Goal: Task Accomplishment & Management: Manage account settings

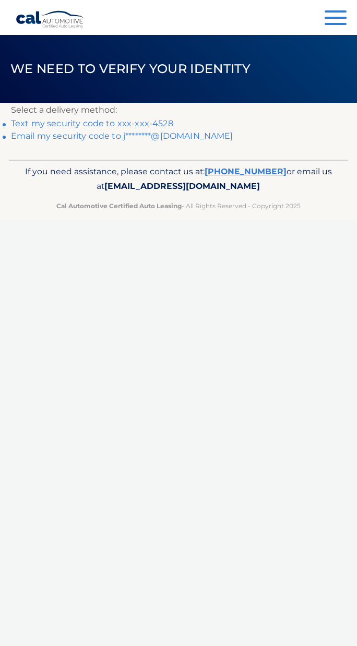
click at [147, 128] on link "Text my security code to xxx-xxx-4528" at bounding box center [92, 123] width 162 height 10
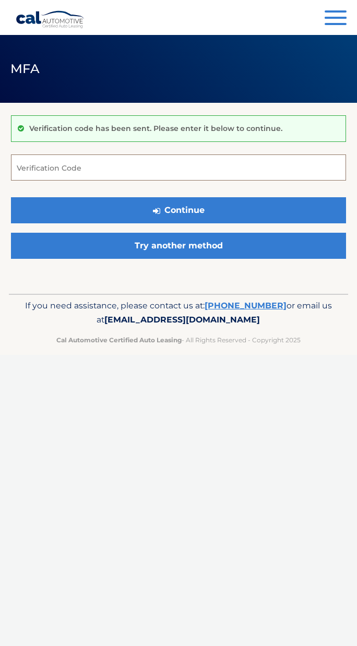
click at [39, 176] on input "Verification Code" at bounding box center [178, 167] width 335 height 26
click at [44, 163] on input "Verification Code" at bounding box center [178, 167] width 335 height 26
paste input "792085"
type input "792085"
click at [190, 211] on button "Continue" at bounding box center [178, 210] width 335 height 26
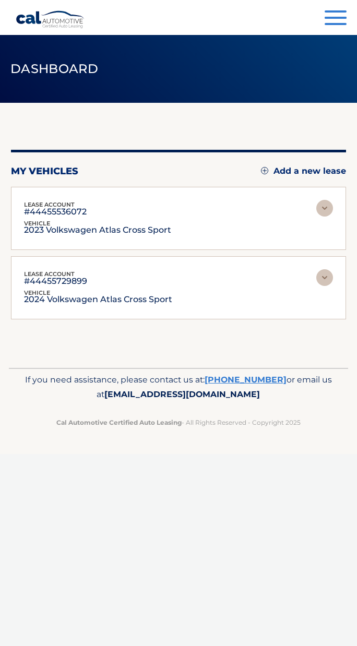
click at [317, 212] on img at bounding box center [324, 208] width 17 height 17
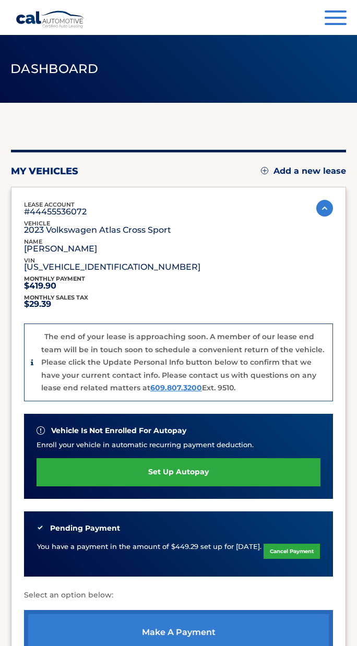
click at [317, 210] on img at bounding box center [324, 208] width 17 height 17
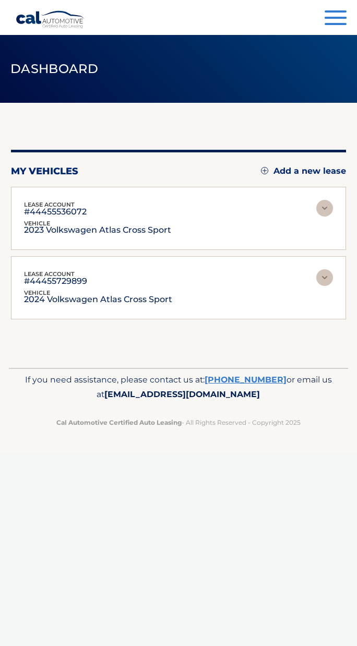
click at [325, 281] on img at bounding box center [324, 277] width 17 height 17
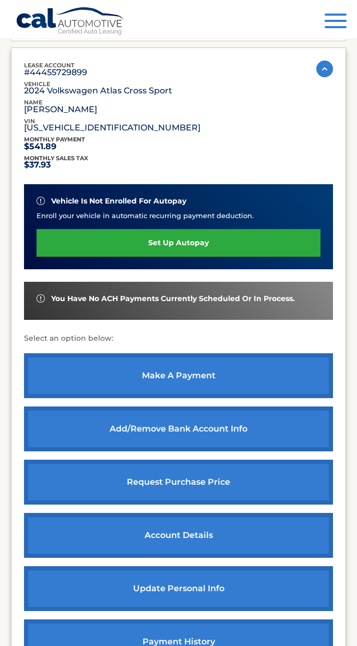
scroll to position [214, 0]
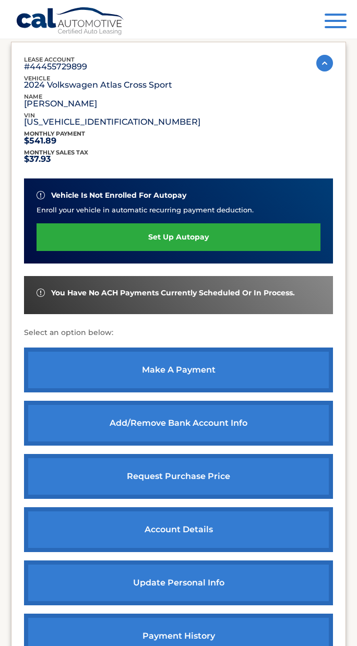
click at [171, 367] on link "make a payment" at bounding box center [178, 369] width 309 height 45
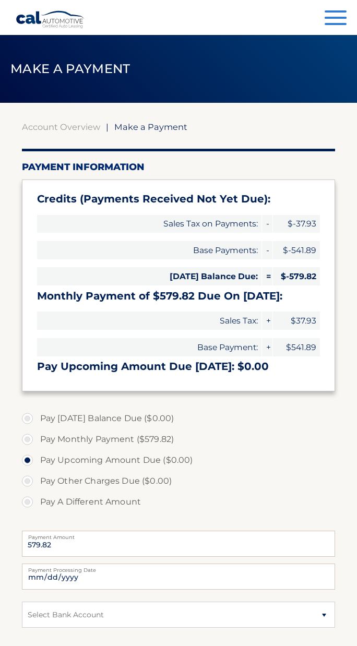
type input "0"
select select "NTQ4YmI1ZTEtZWRiYy00MWNhLWEzMTEtMGExZmRjMWJmZWFh"
click at [31, 126] on link "Account Overview" at bounding box center [61, 126] width 78 height 10
click at [68, 130] on link "Account Overview" at bounding box center [61, 126] width 78 height 10
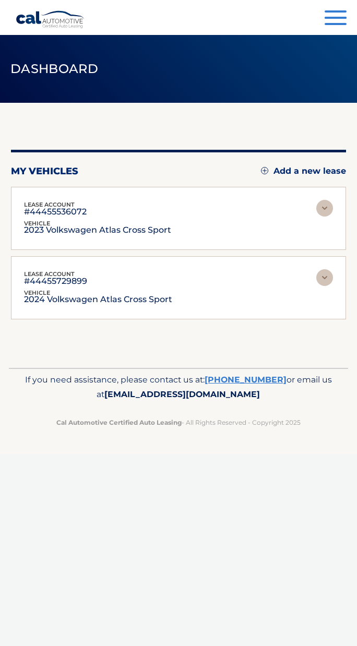
click at [327, 16] on button "Menu" at bounding box center [335, 18] width 22 height 17
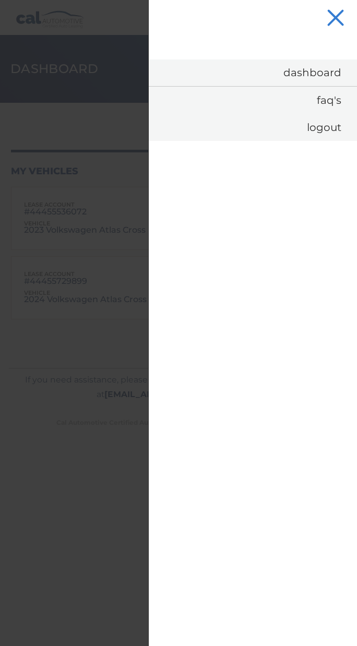
click at [317, 67] on link "Dashboard" at bounding box center [253, 72] width 208 height 27
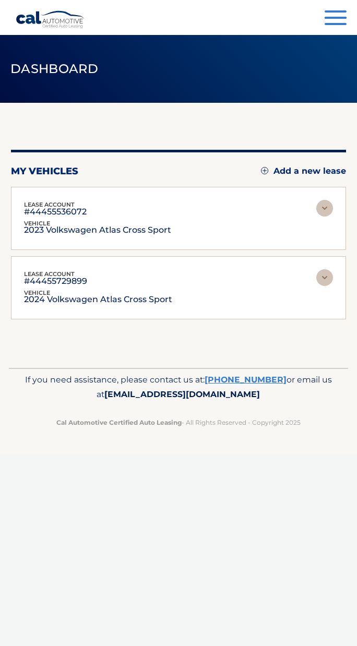
click at [81, 297] on p "2024 Volkswagen Atlas Cross Sport" at bounding box center [98, 299] width 148 height 5
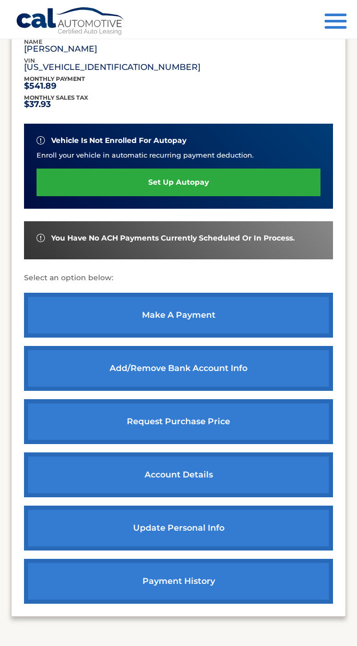
scroll to position [270, 0]
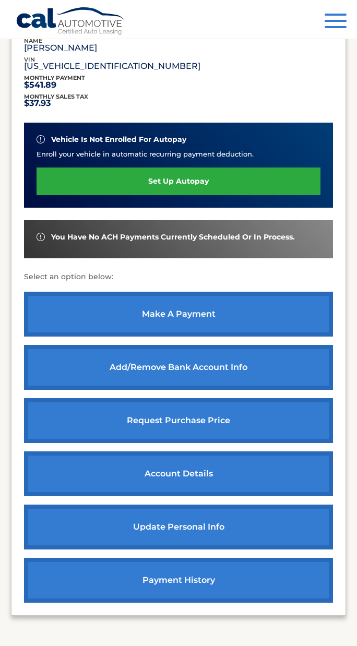
click at [209, 471] on link "account details" at bounding box center [178, 473] width 309 height 45
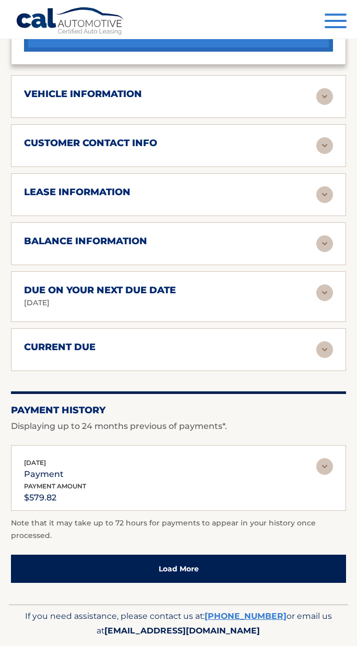
scroll to position [741, 0]
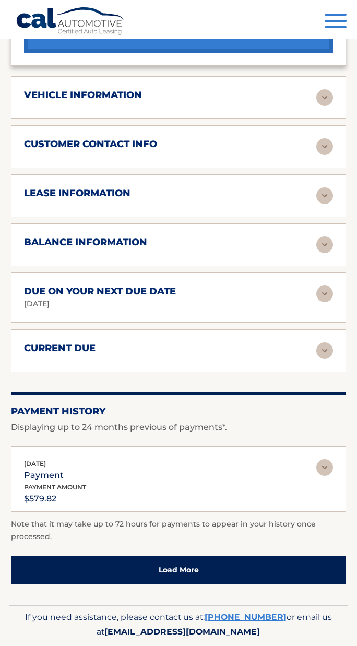
click at [319, 237] on img at bounding box center [324, 244] width 17 height 17
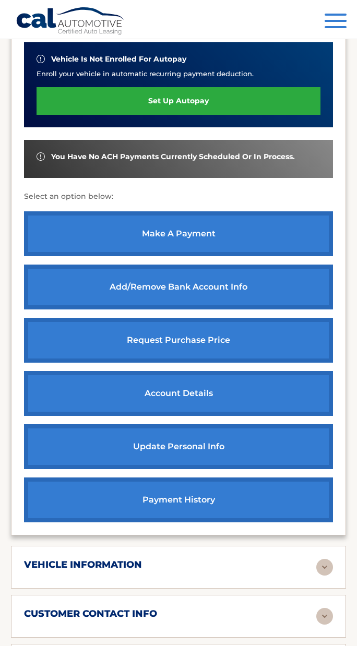
scroll to position [261, 0]
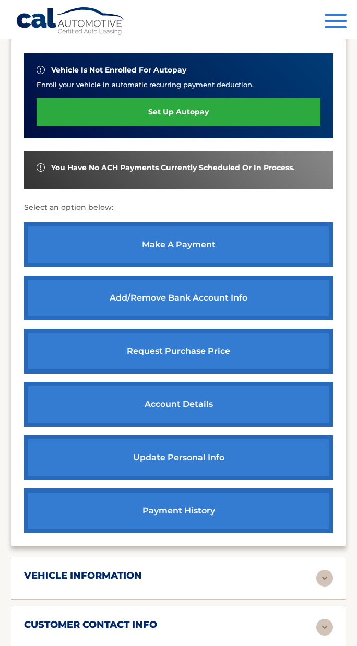
click at [336, 20] on span "button" at bounding box center [335, 21] width 22 height 2
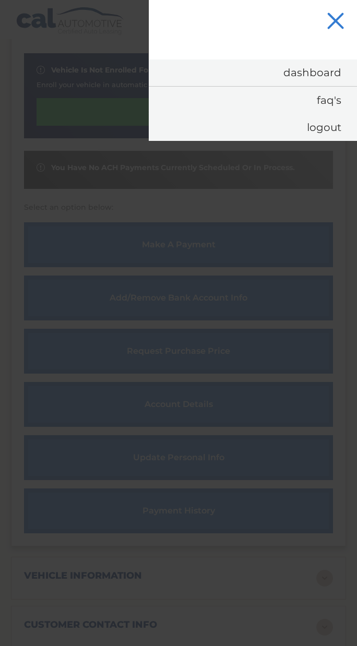
click at [320, 125] on link "Logout" at bounding box center [253, 127] width 208 height 27
